Goal: Task Accomplishment & Management: Use online tool/utility

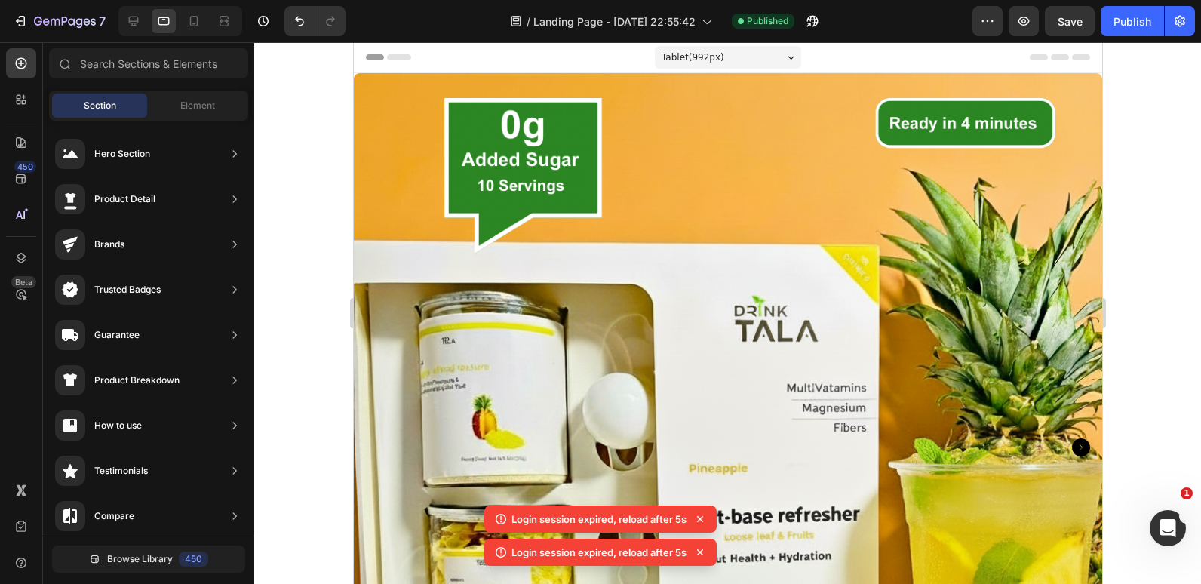
scroll to position [658, 0]
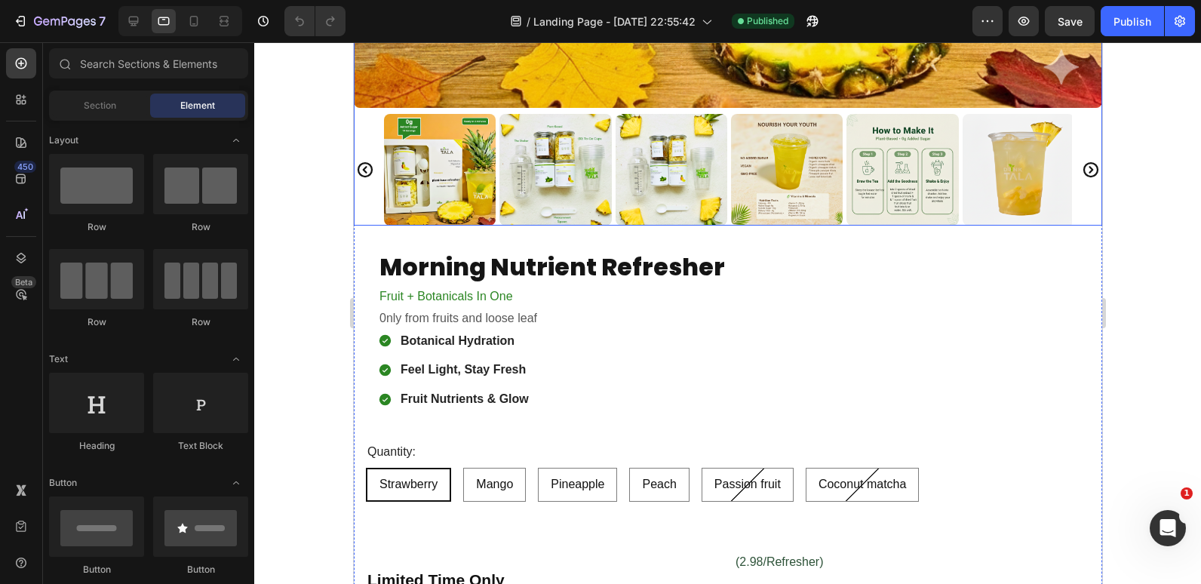
scroll to position [755, 0]
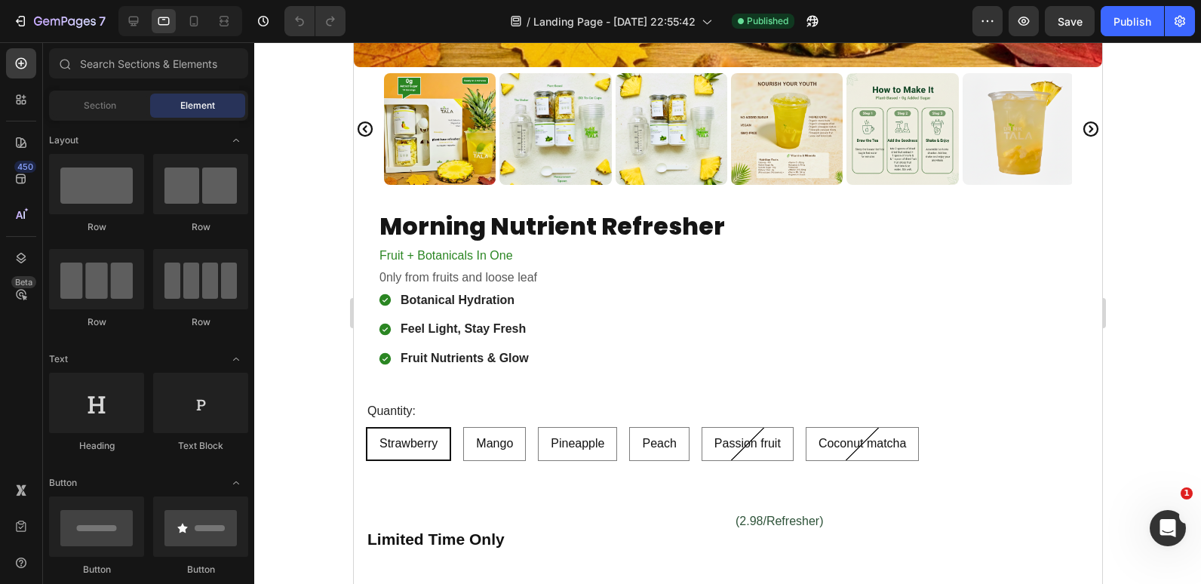
click at [334, 171] on div at bounding box center [727, 313] width 947 height 542
click at [191, 20] on icon at bounding box center [194, 21] width 8 height 11
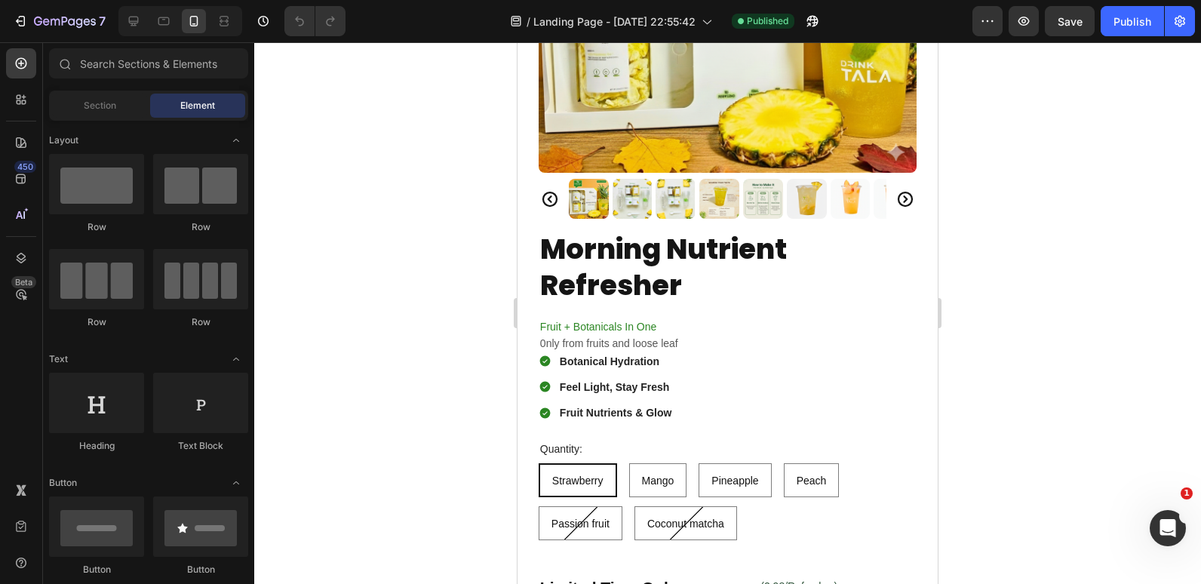
scroll to position [226, 0]
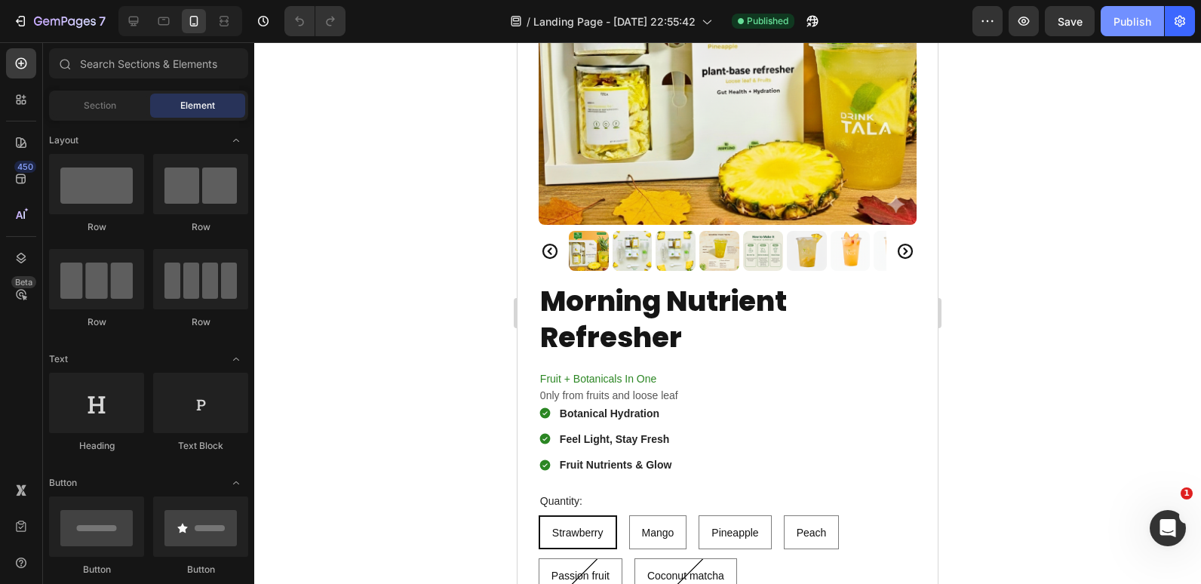
click at [1131, 16] on div "Publish" at bounding box center [1133, 22] width 38 height 16
click at [215, 15] on div at bounding box center [224, 21] width 24 height 24
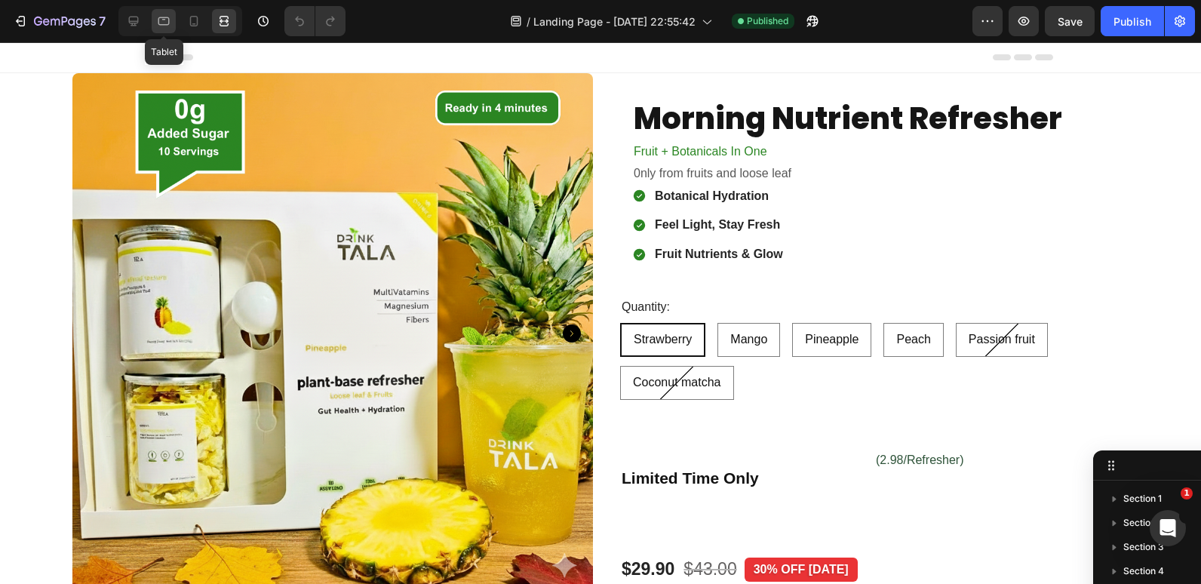
click at [170, 19] on icon at bounding box center [163, 21] width 15 height 15
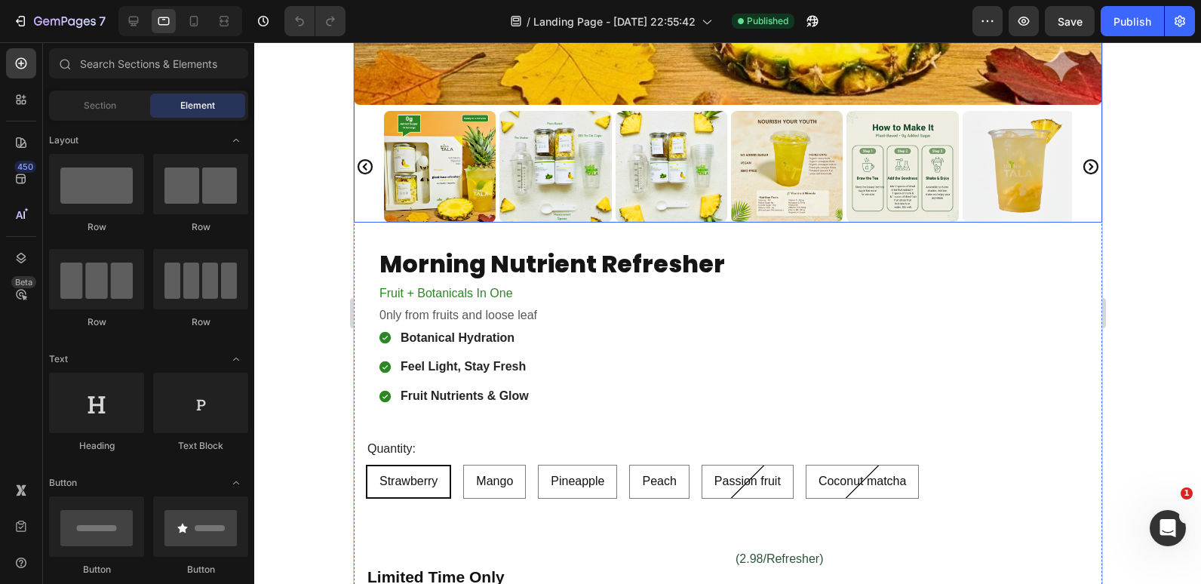
scroll to position [755, 0]
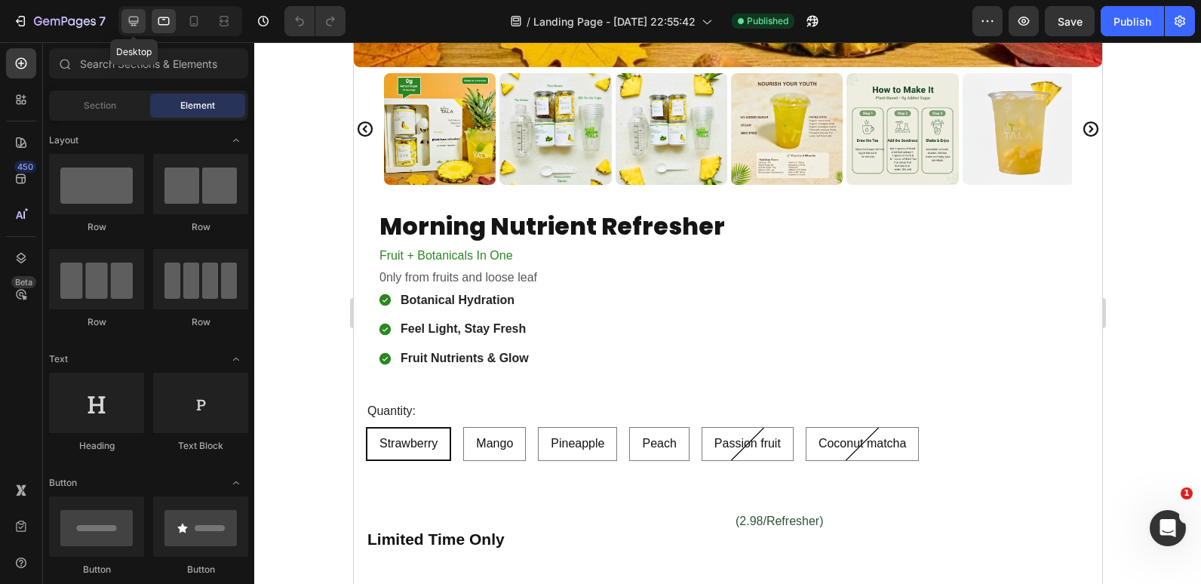
click at [137, 21] on icon at bounding box center [134, 22] width 10 height 10
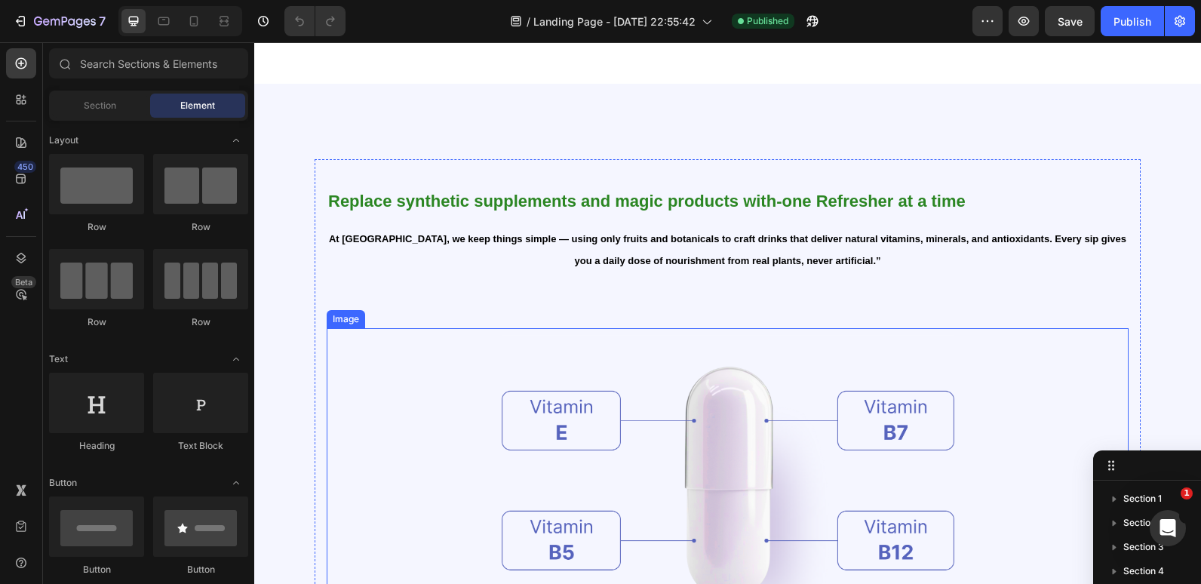
scroll to position [1358, 0]
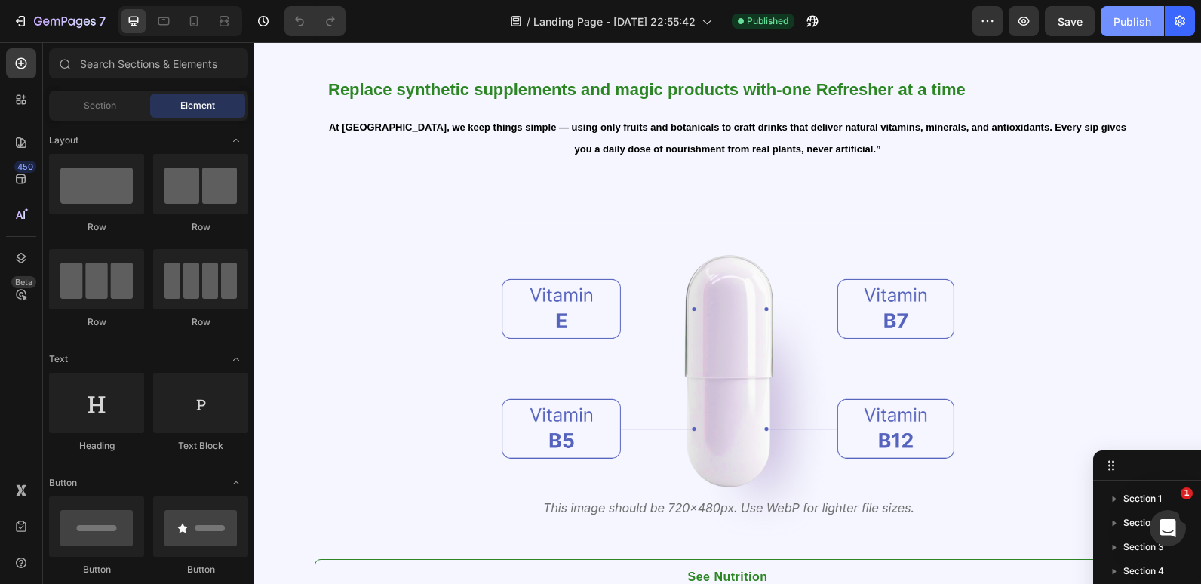
click at [1124, 11] on button "Publish" at bounding box center [1132, 21] width 63 height 30
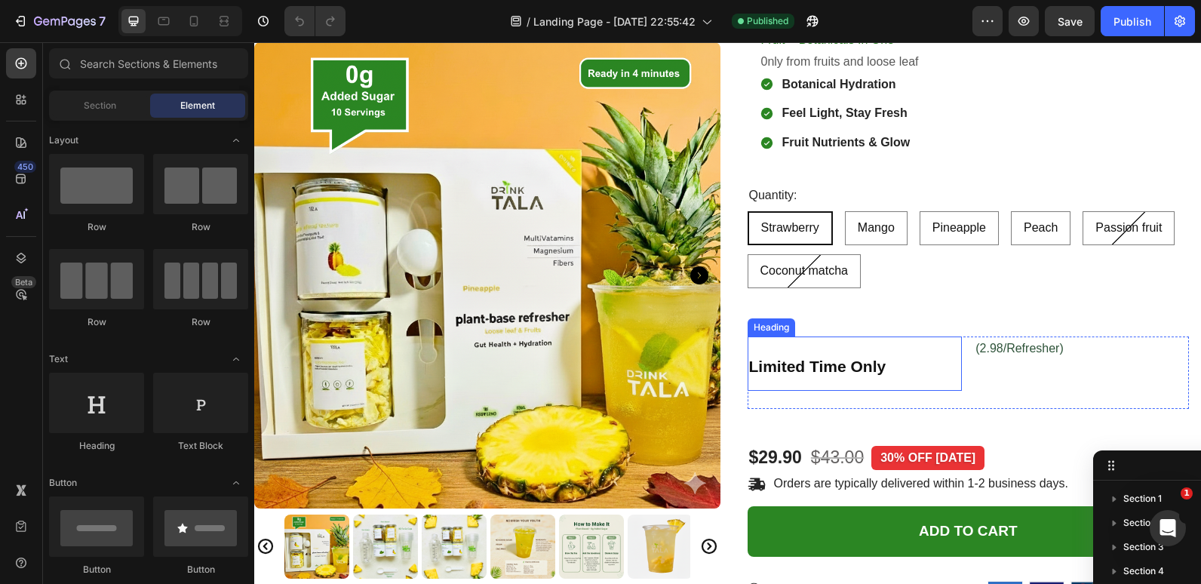
scroll to position [0, 0]
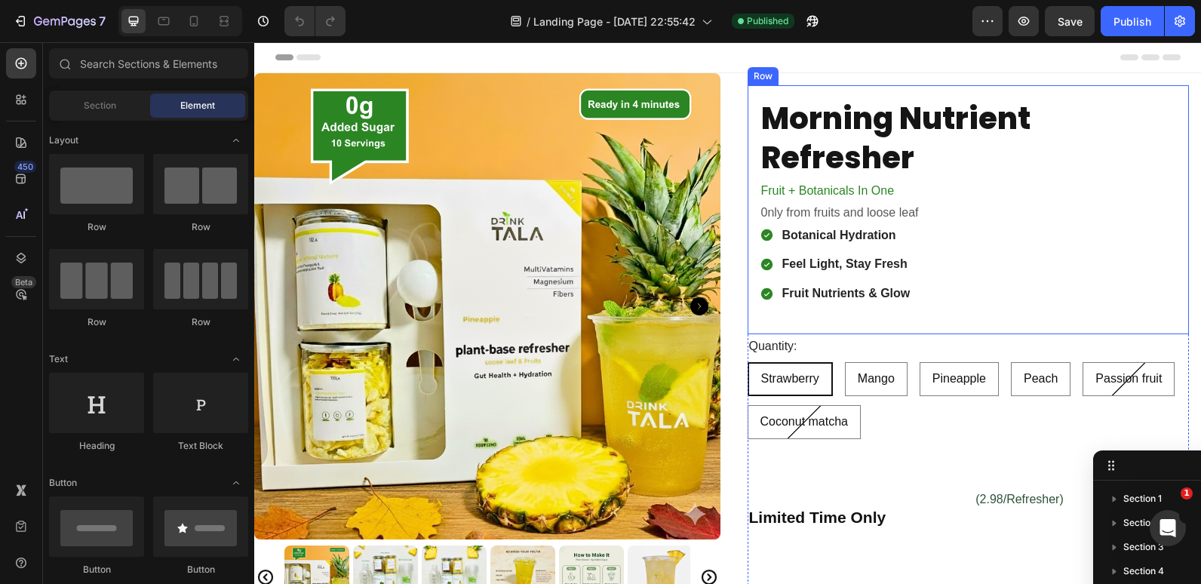
click at [1091, 90] on div "Morning Nutrient Refresher Product Title Fruit + Botanicals In One Text Block 0…" at bounding box center [969, 209] width 442 height 249
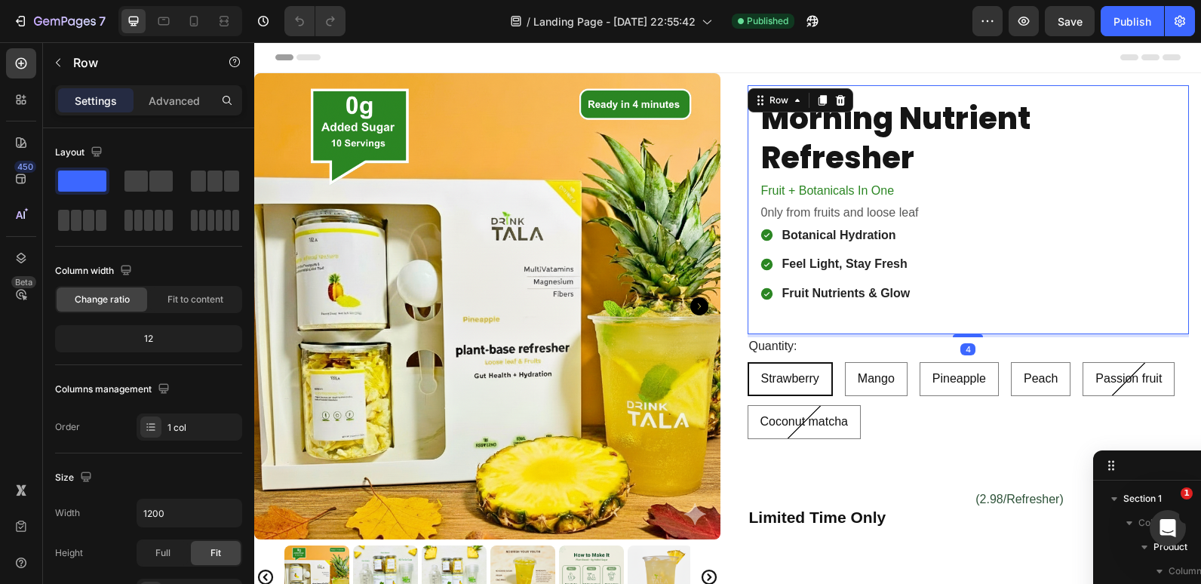
scroll to position [141, 0]
click at [1127, 19] on div "Publish" at bounding box center [1133, 22] width 38 height 16
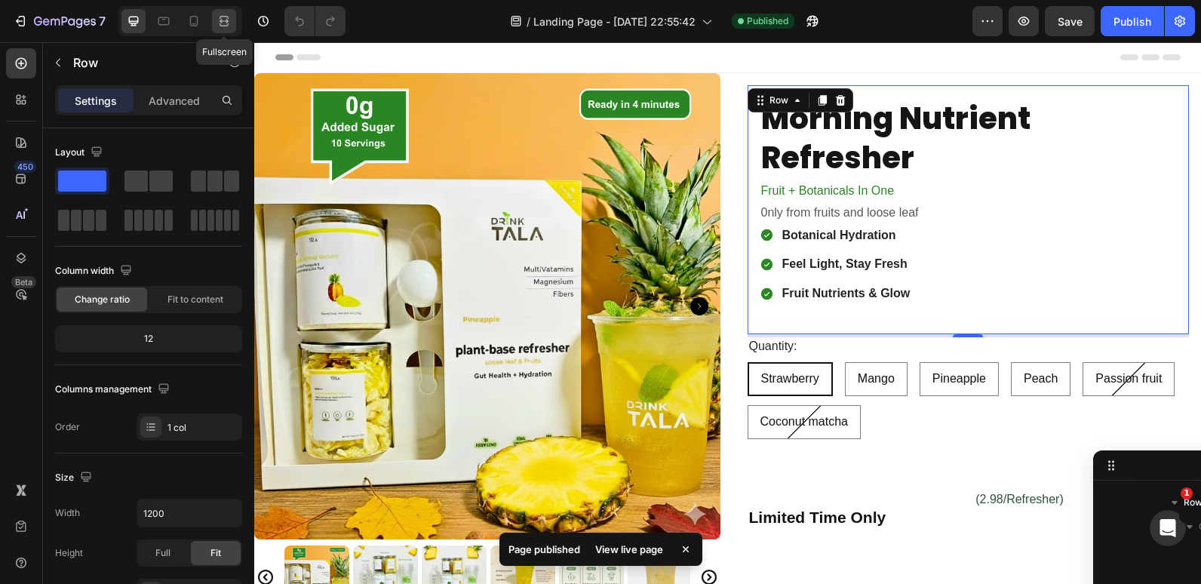
click at [222, 20] on icon at bounding box center [222, 21] width 5 height 4
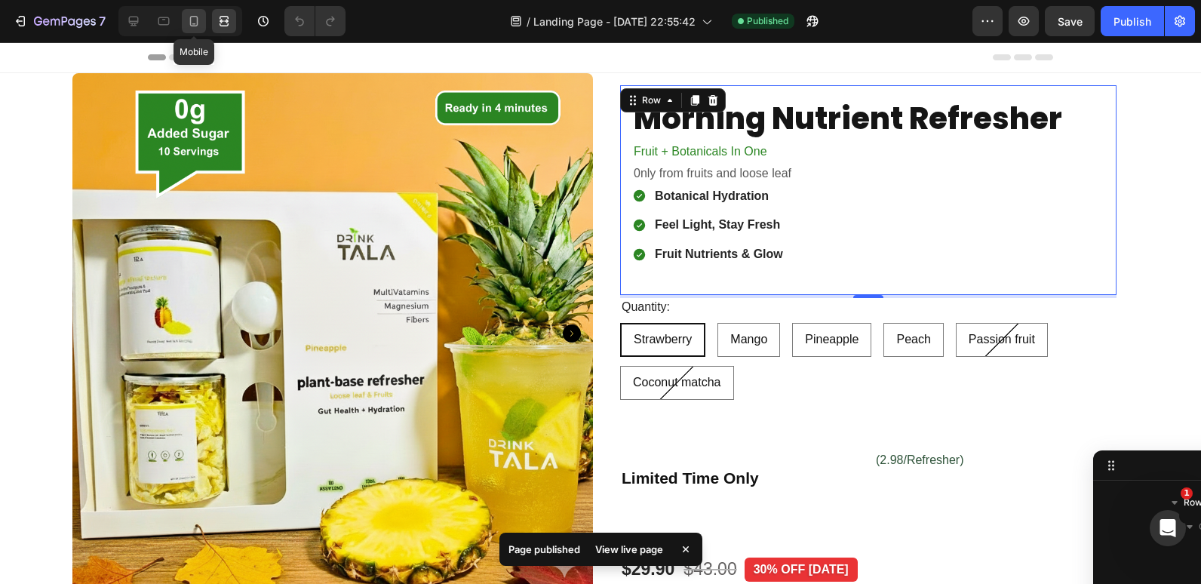
click at [188, 20] on icon at bounding box center [193, 21] width 15 height 15
type input "100%"
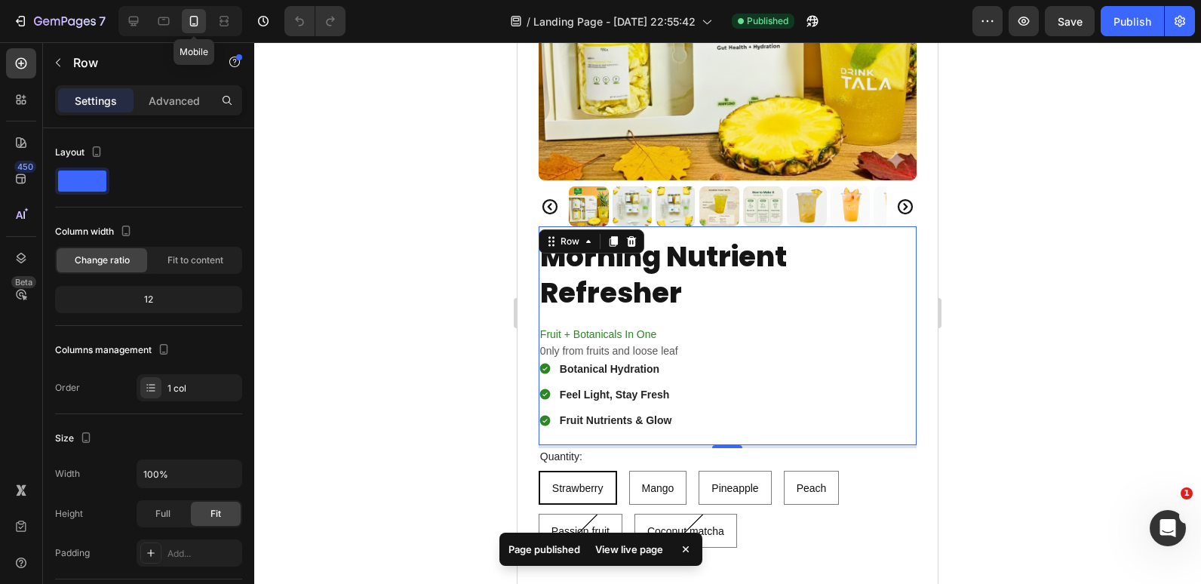
scroll to position [392, 0]
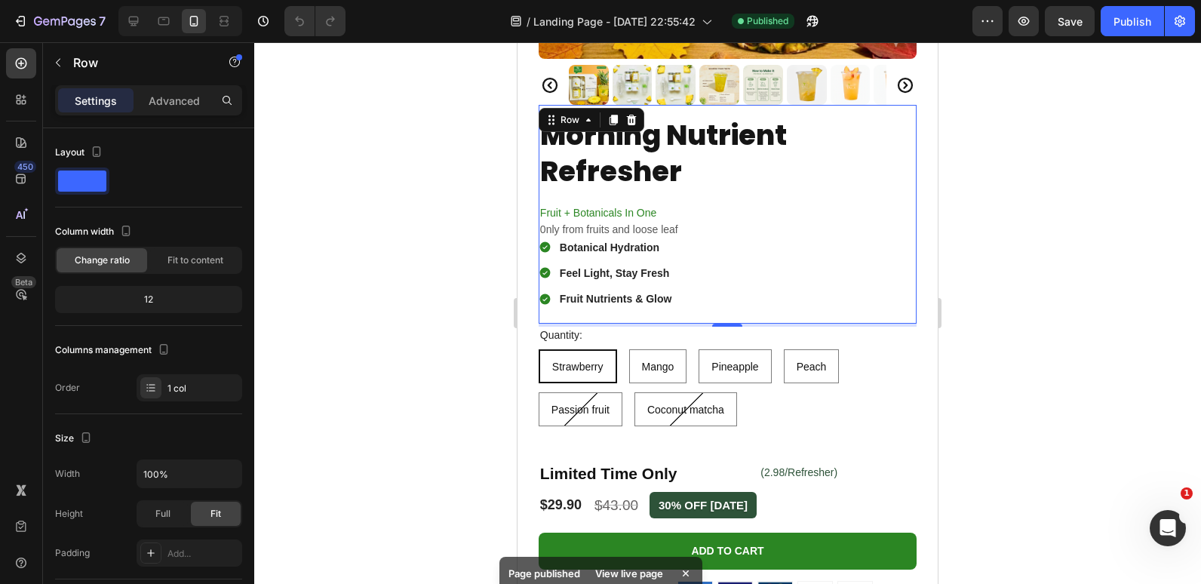
click at [149, 19] on div at bounding box center [180, 21] width 124 height 30
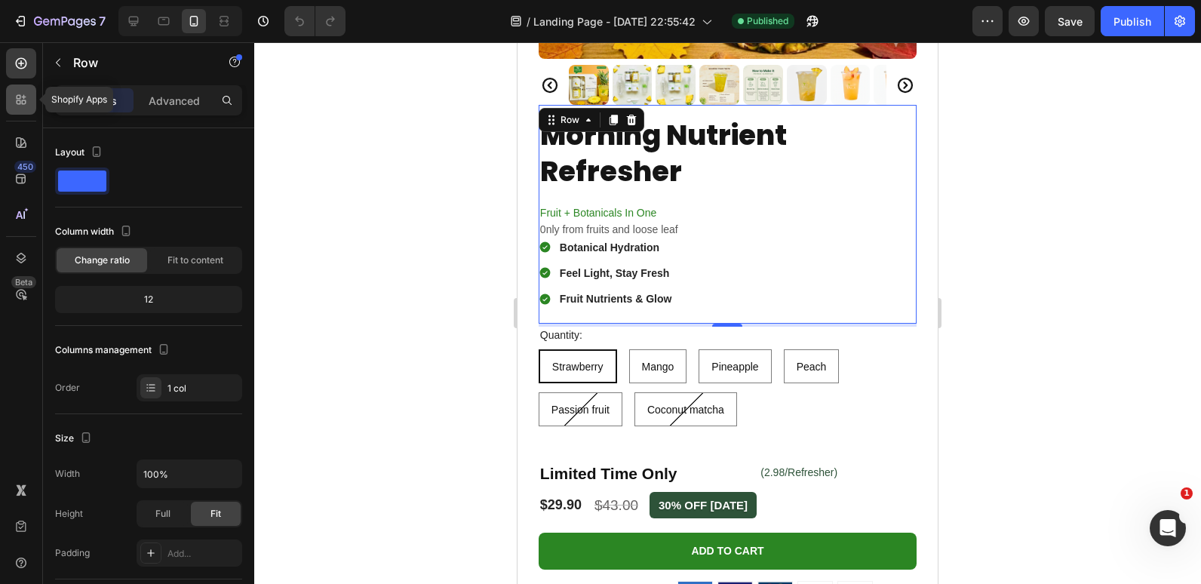
click at [19, 100] on icon at bounding box center [21, 99] width 15 height 15
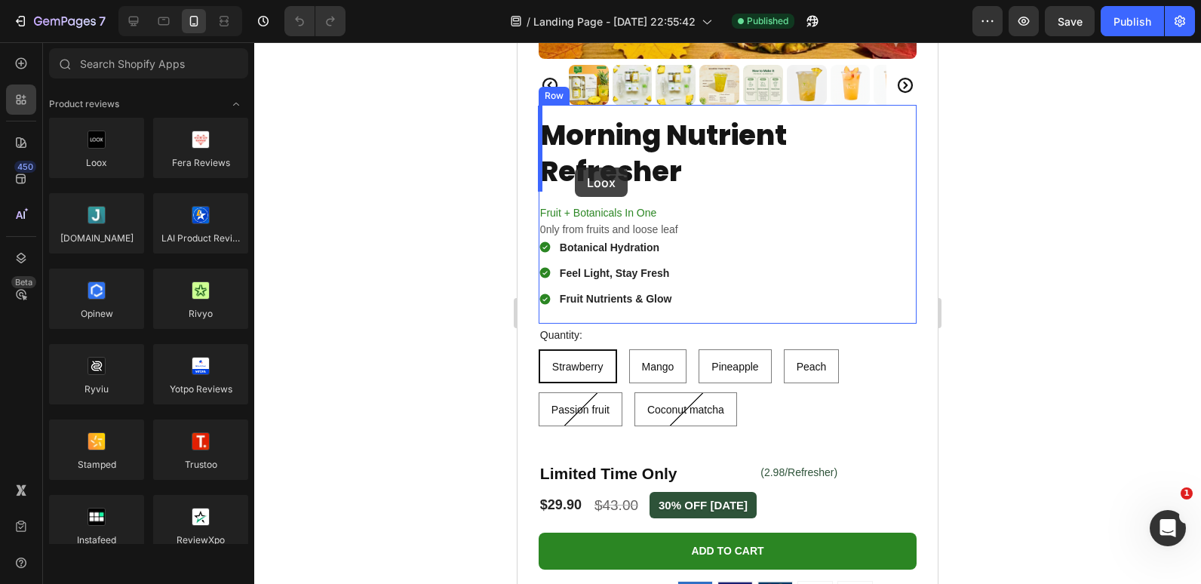
drag, startPoint x: 606, startPoint y: 197, endPoint x: 575, endPoint y: 168, distance: 42.7
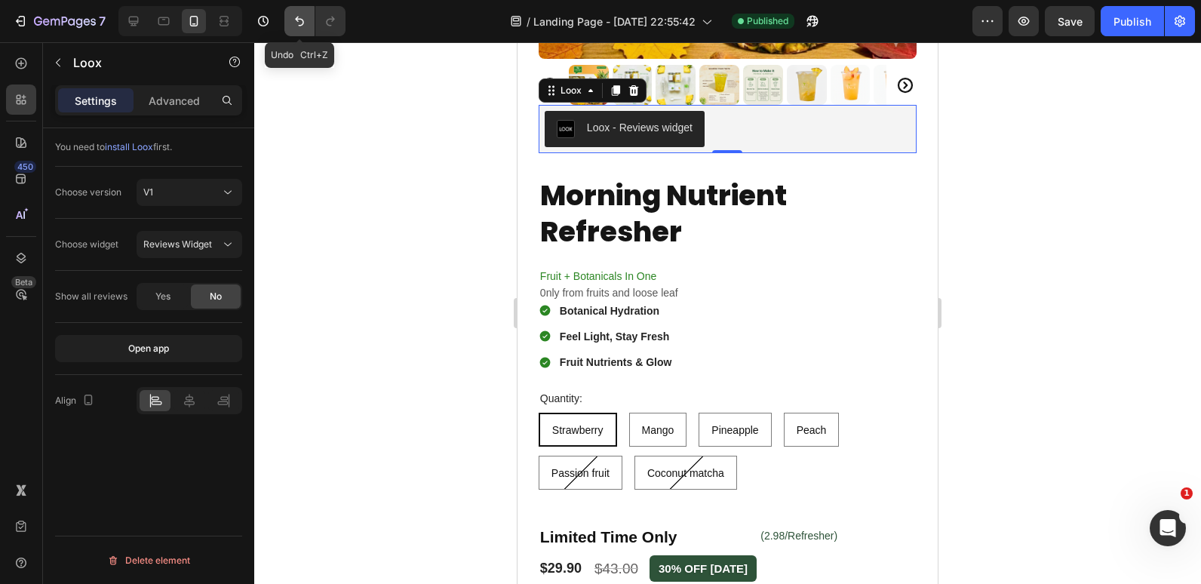
click at [292, 20] on icon "Undo/Redo" at bounding box center [299, 21] width 15 height 15
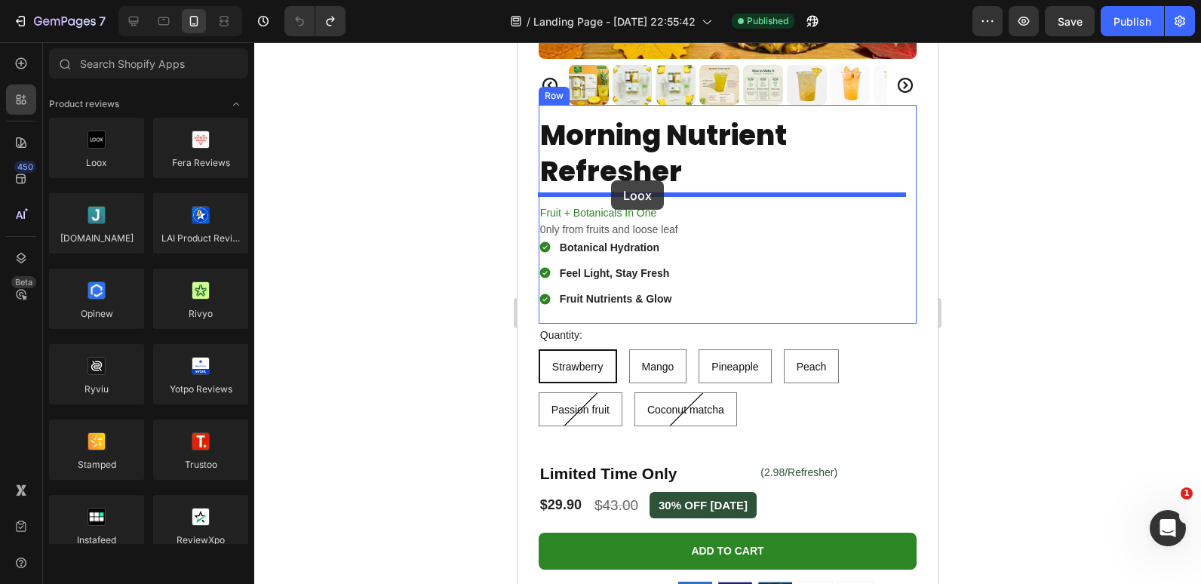
drag, startPoint x: 600, startPoint y: 189, endPoint x: 611, endPoint y: 180, distance: 14.0
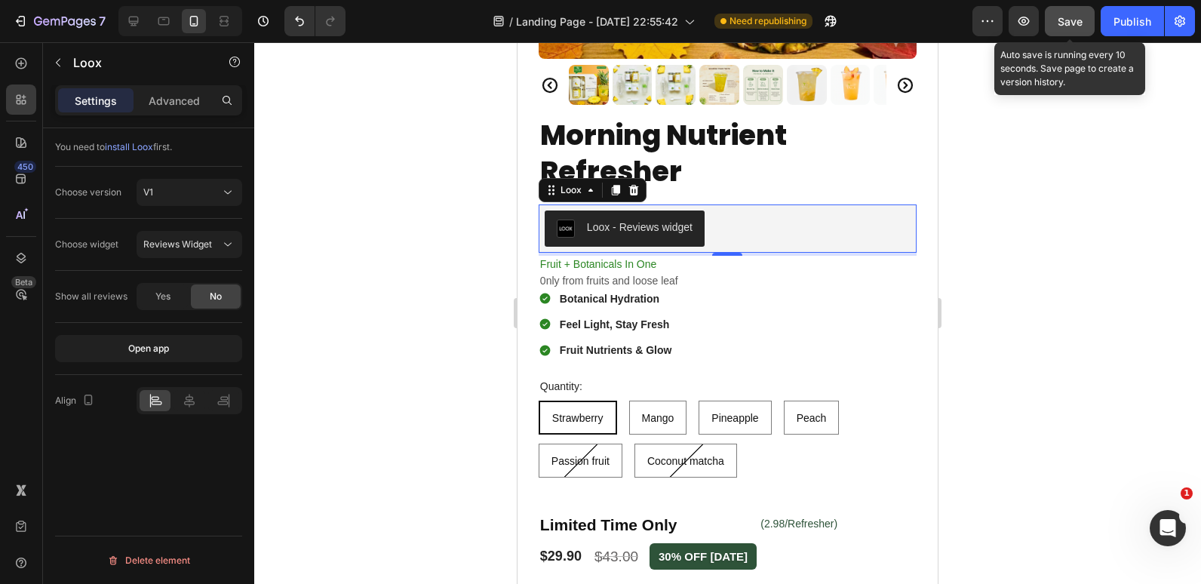
click at [1058, 15] on span "Save" at bounding box center [1070, 21] width 25 height 13
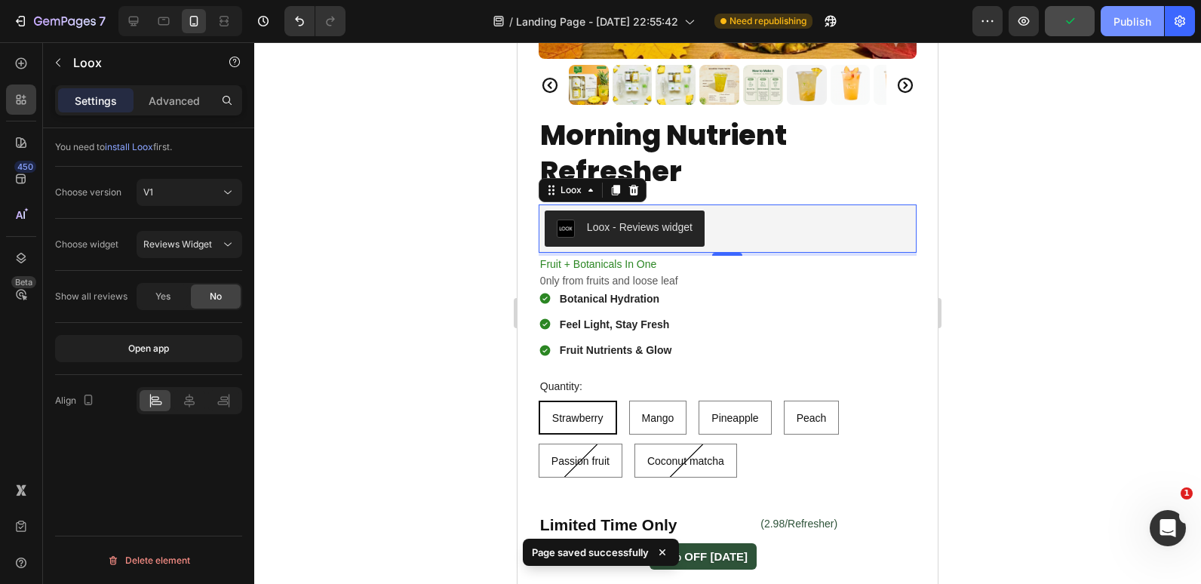
click at [1139, 14] on div "Publish" at bounding box center [1133, 22] width 38 height 16
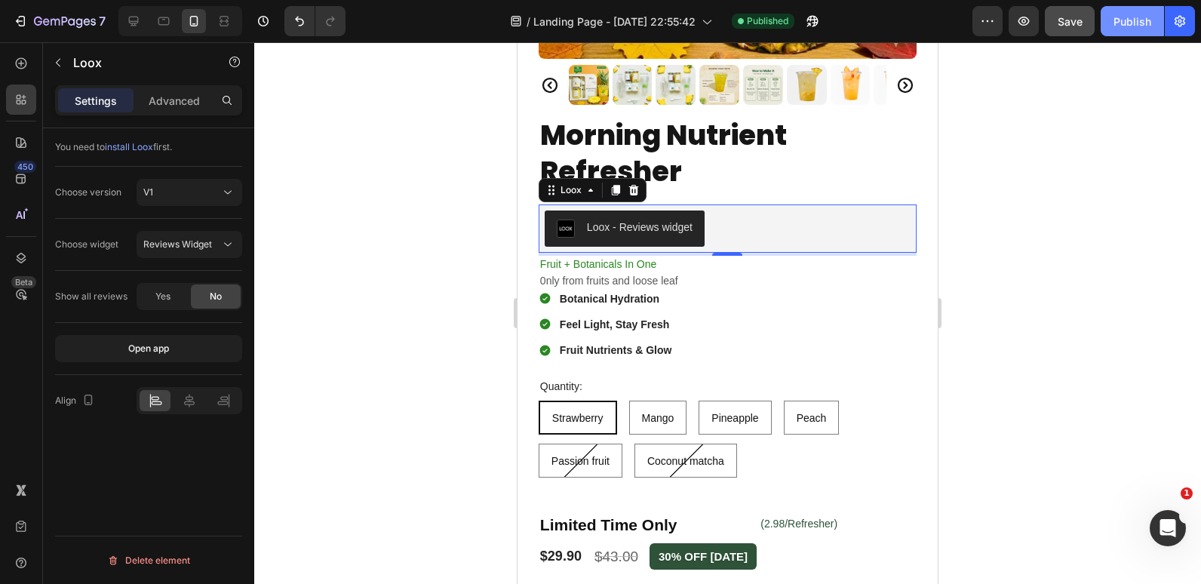
click at [1139, 14] on div "Publish" at bounding box center [1133, 22] width 38 height 16
